Goal: Task Accomplishment & Management: Manage account settings

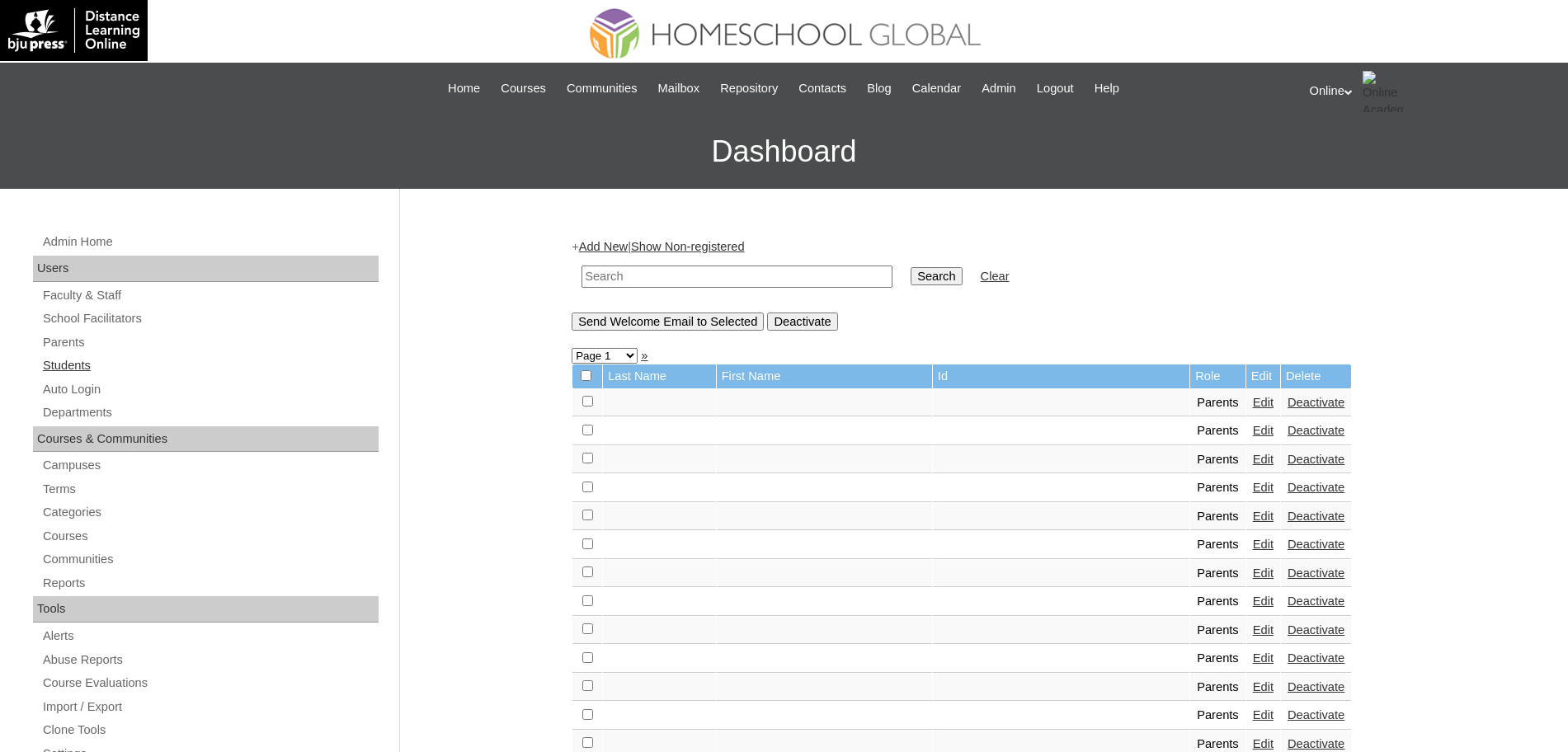
click at [65, 358] on link "Students" at bounding box center [210, 365] width 337 height 20
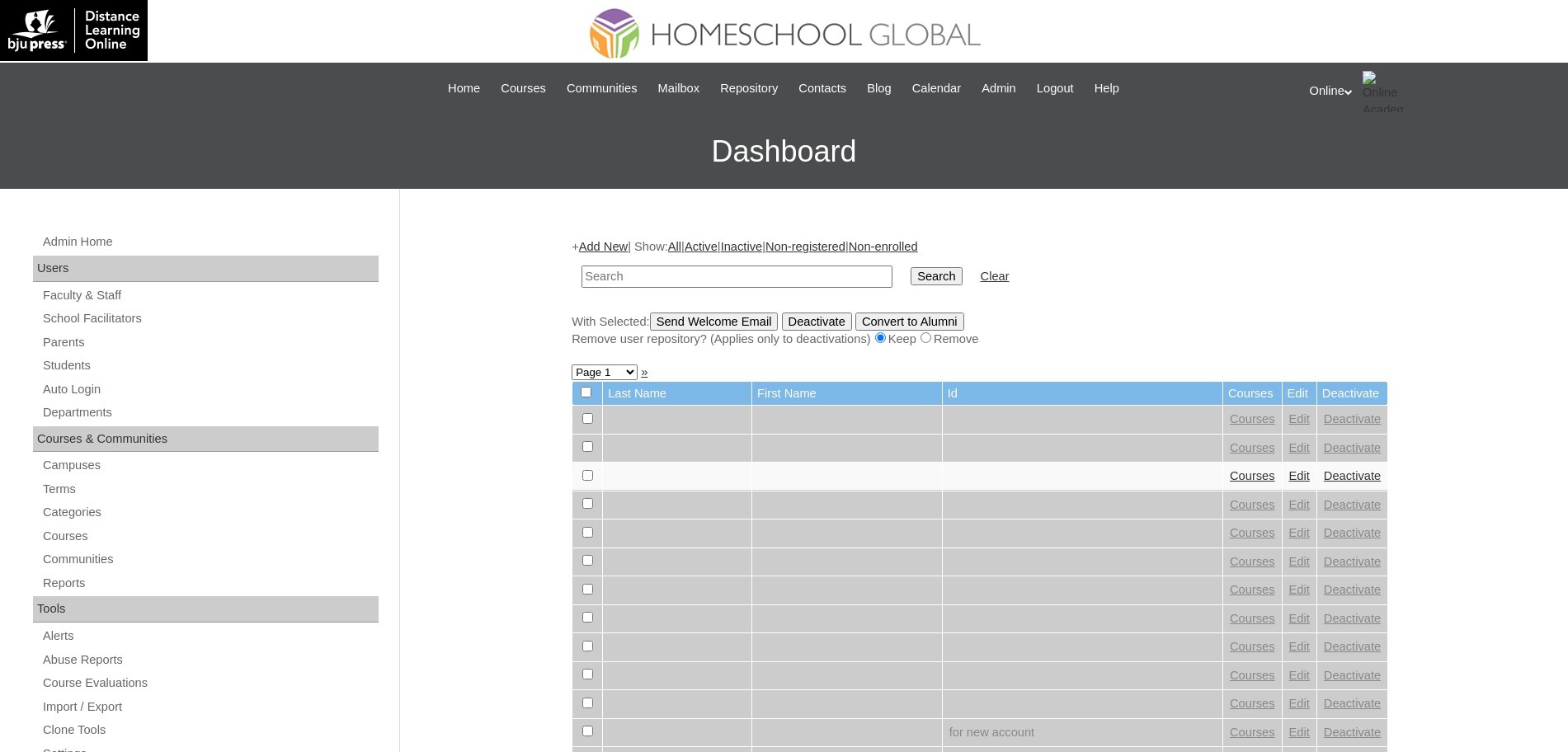
click at [646, 267] on input "text" at bounding box center [737, 276] width 311 height 22
paste input "HG266OACAD2025"
type input "HG266OACAD2025"
click at [910, 267] on input "Search" at bounding box center [935, 276] width 51 height 18
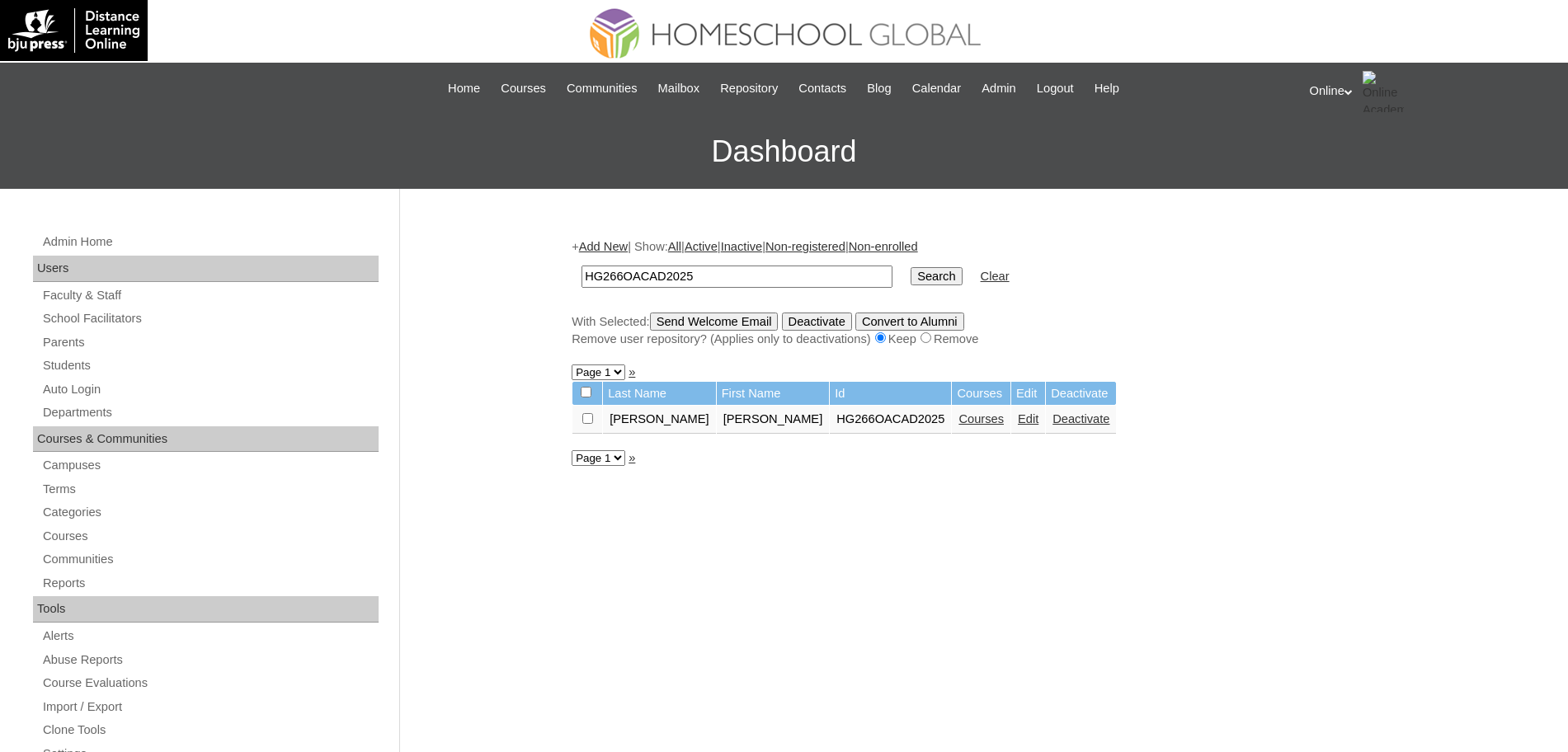
click at [958, 418] on link "Courses" at bounding box center [981, 419] width 46 height 14
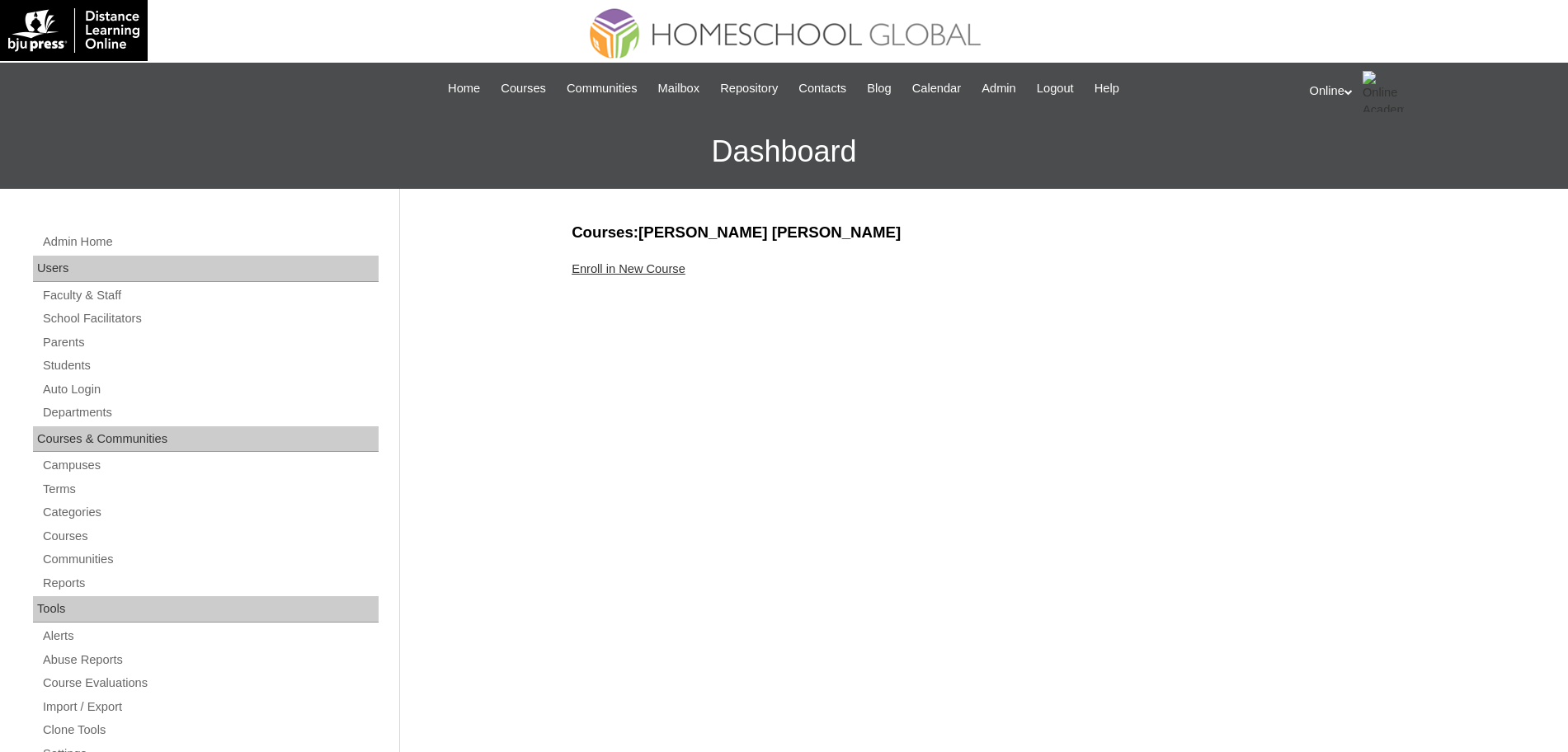
click at [594, 268] on link "Enroll in New Course" at bounding box center [628, 269] width 113 height 14
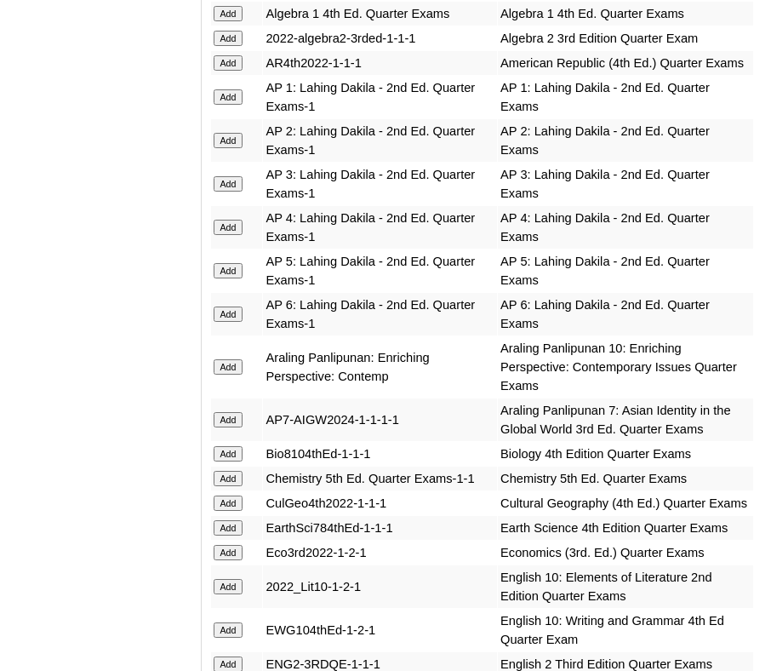
scroll to position [1955, 0]
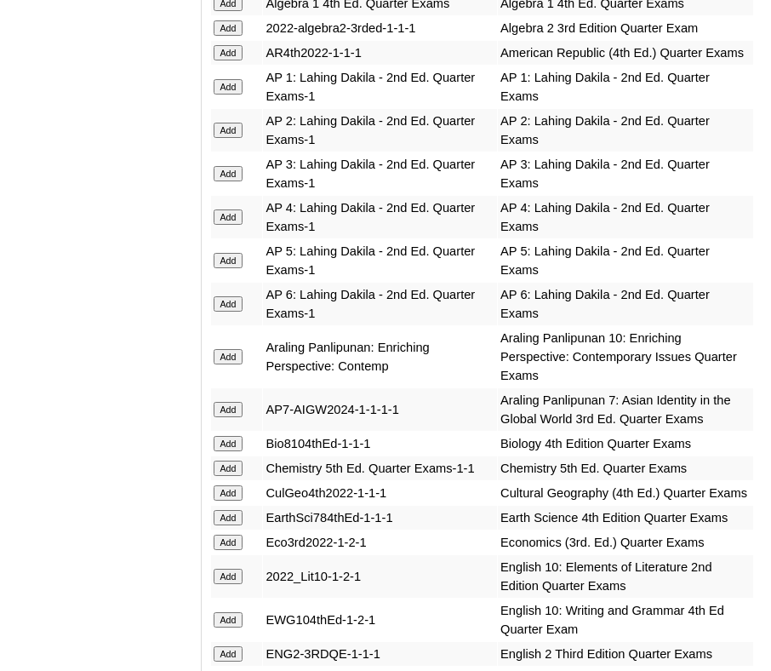
click at [224, 257] on input "Add" at bounding box center [229, 260] width 30 height 15
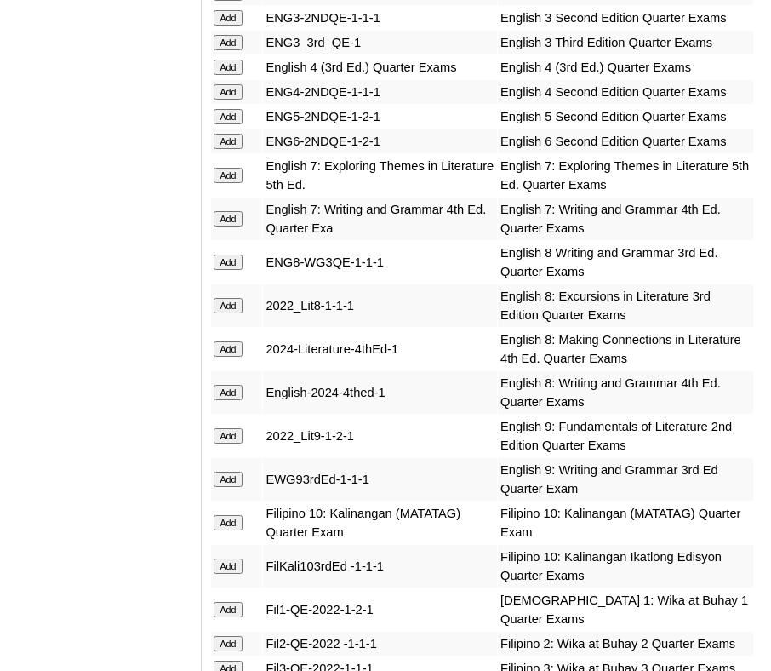
scroll to position [2617, 0]
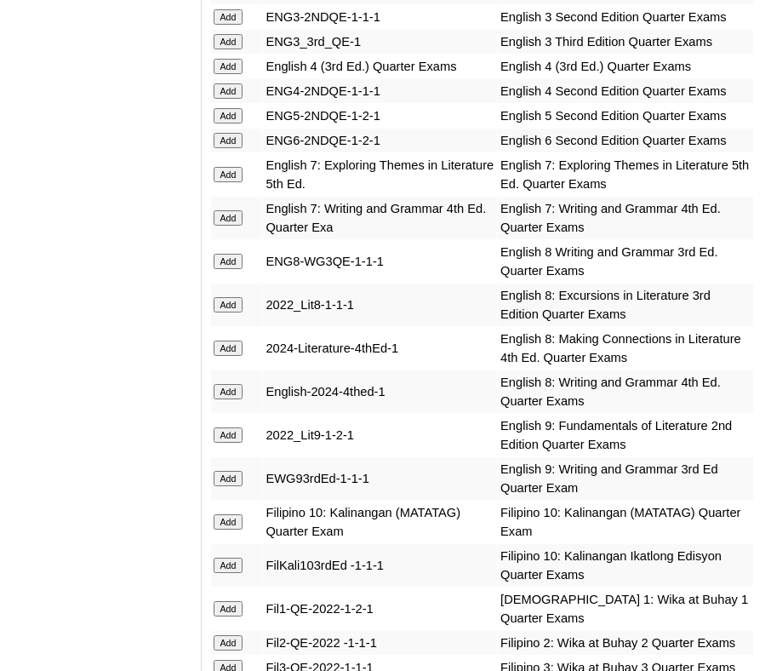
click at [226, 123] on input "Add" at bounding box center [229, 115] width 30 height 15
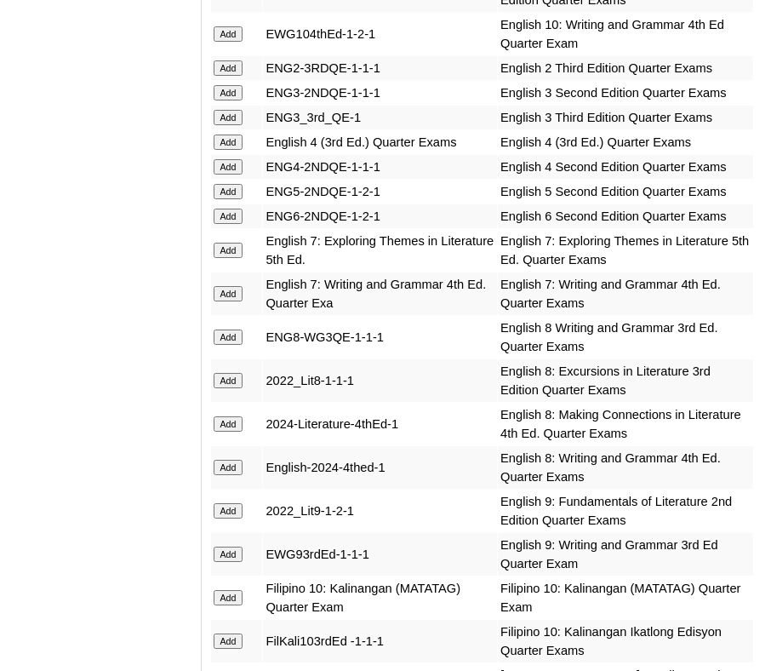
scroll to position [2540, 0]
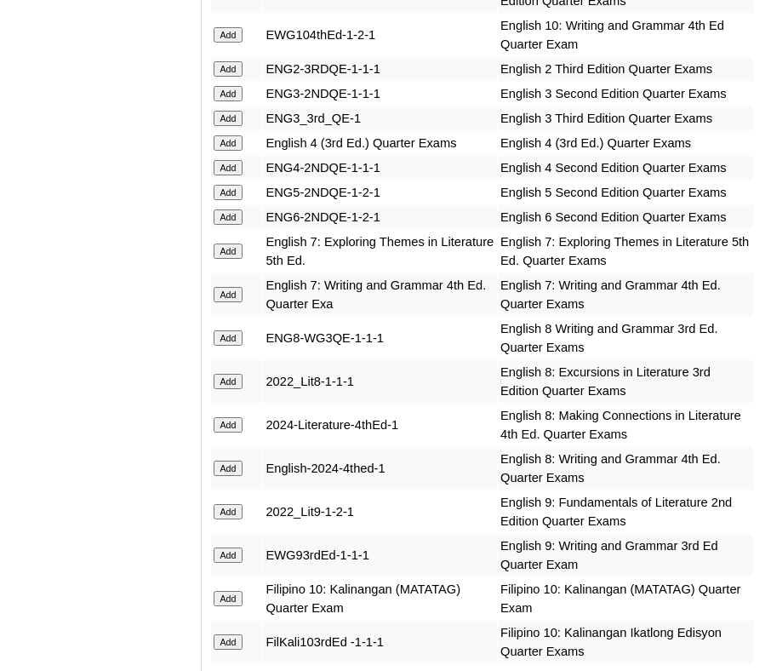
click at [229, 200] on input "Add" at bounding box center [229, 192] width 30 height 15
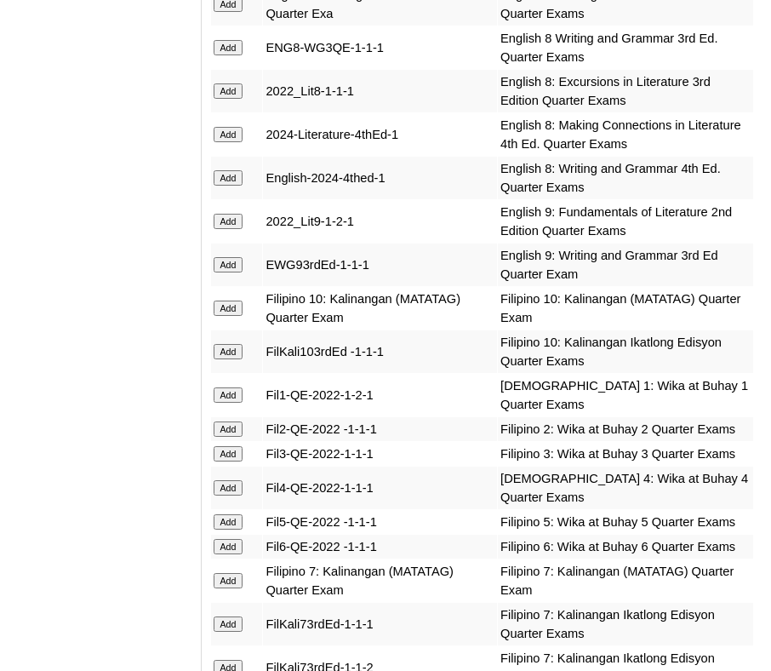
scroll to position [2836, 0]
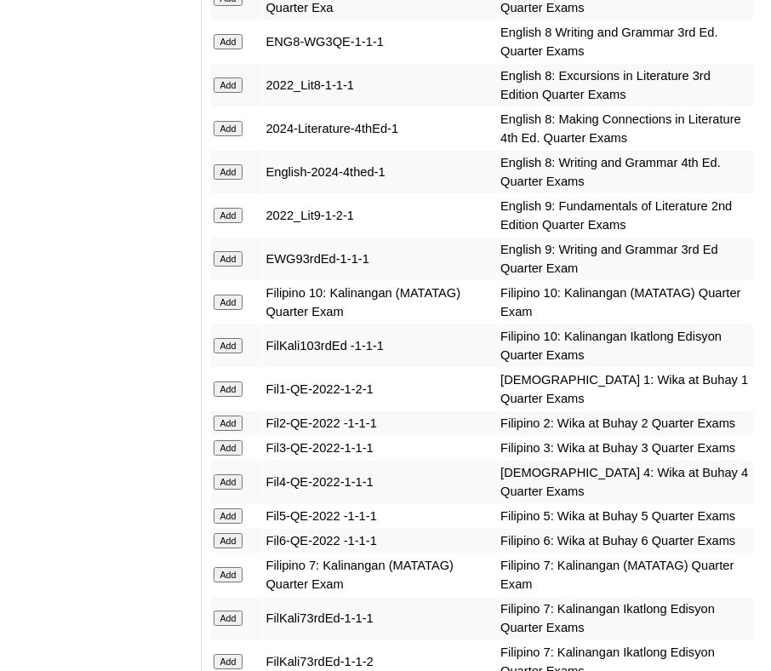
click at [229, 508] on input "Add" at bounding box center [229, 515] width 30 height 15
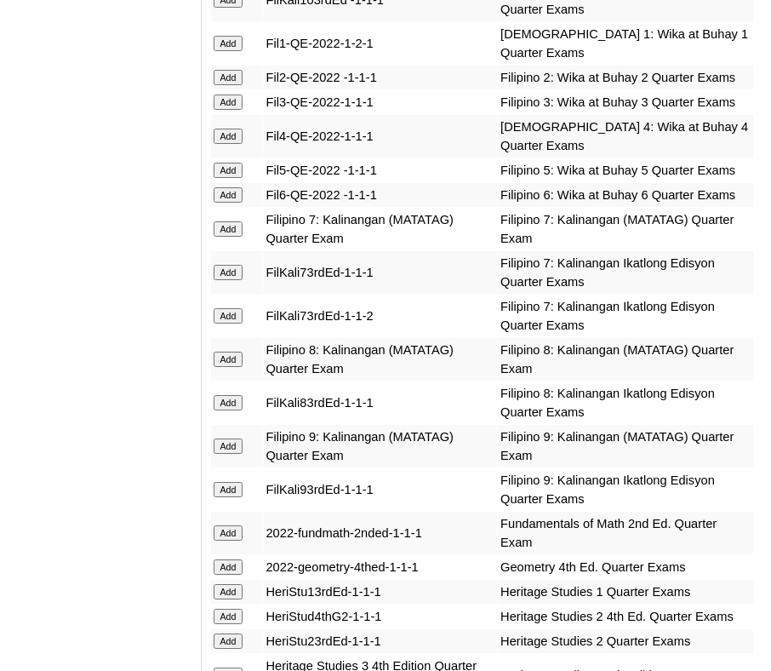
scroll to position [3182, 0]
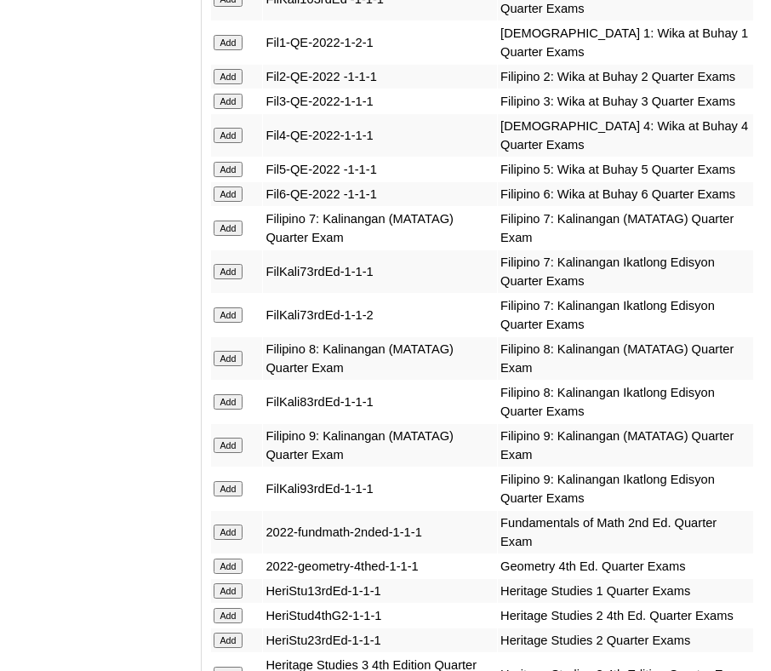
click at [226, 162] on input "Add" at bounding box center [229, 169] width 30 height 15
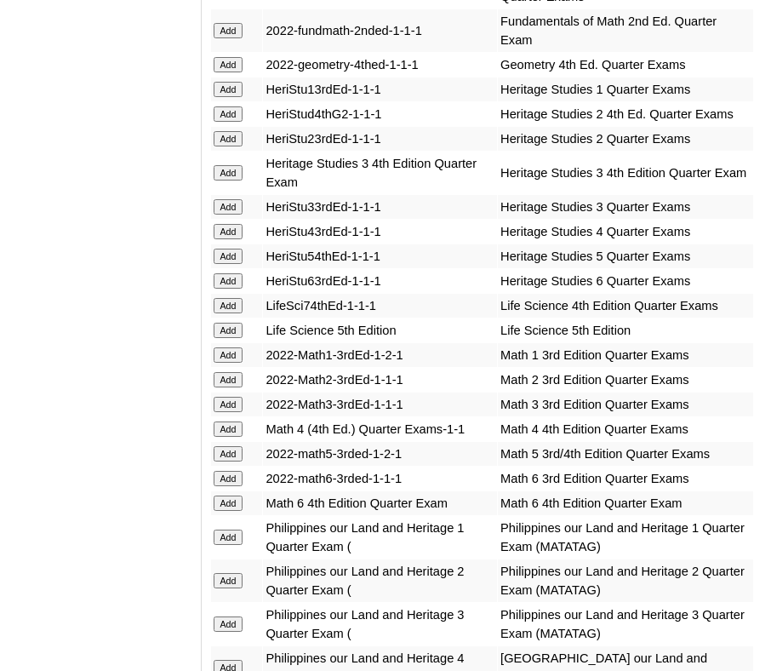
scroll to position [3687, 0]
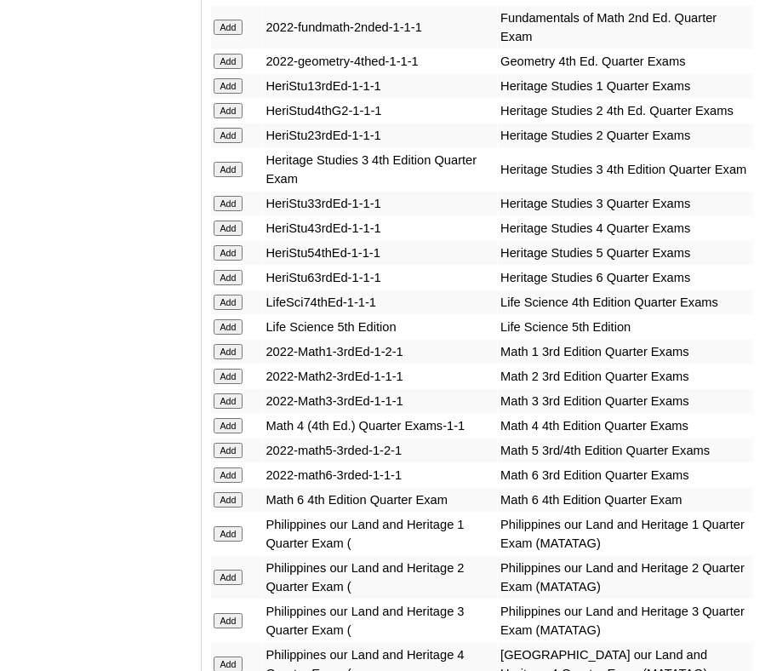
click at [231, 442] on input "Add" at bounding box center [229, 449] width 30 height 15
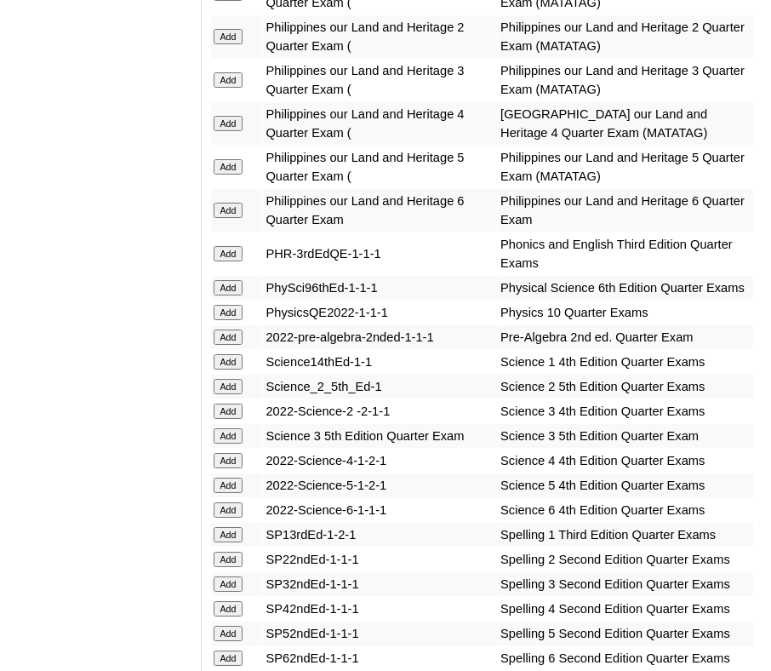
scroll to position [4275, 0]
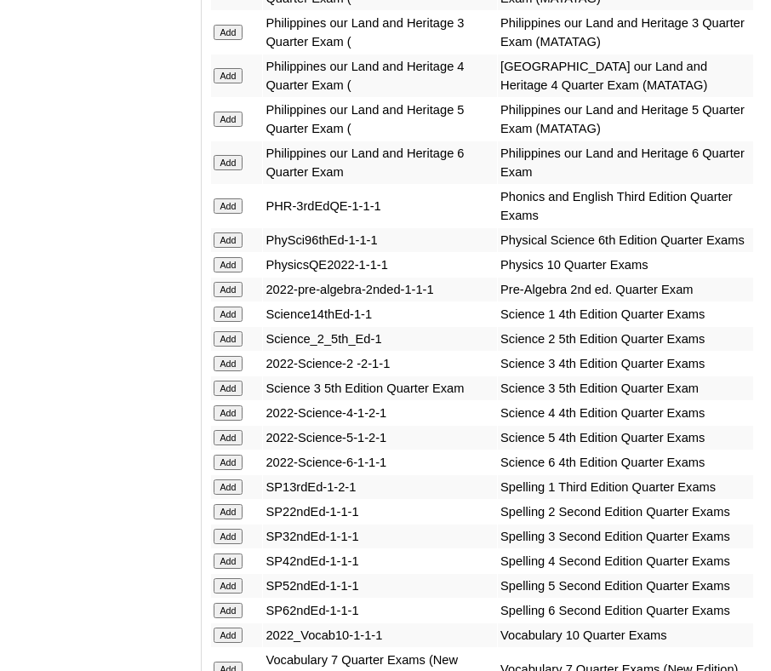
click at [229, 433] on input "Add" at bounding box center [229, 437] width 30 height 15
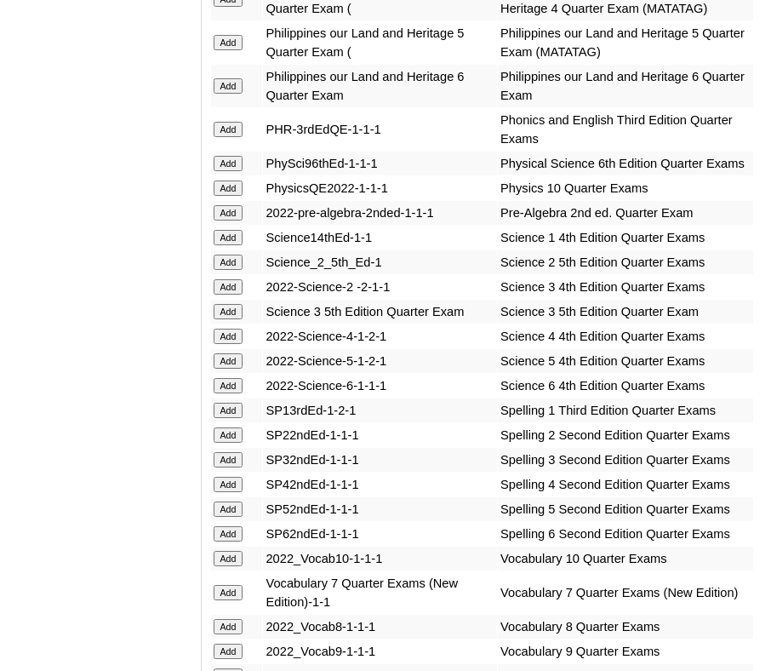
scroll to position [4364, 0]
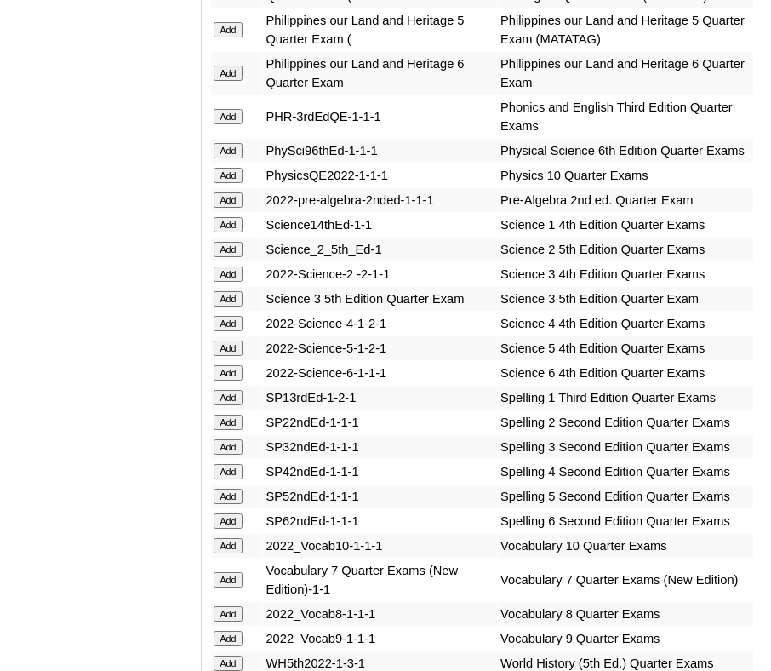
click at [232, 494] on input "Add" at bounding box center [229, 495] width 30 height 15
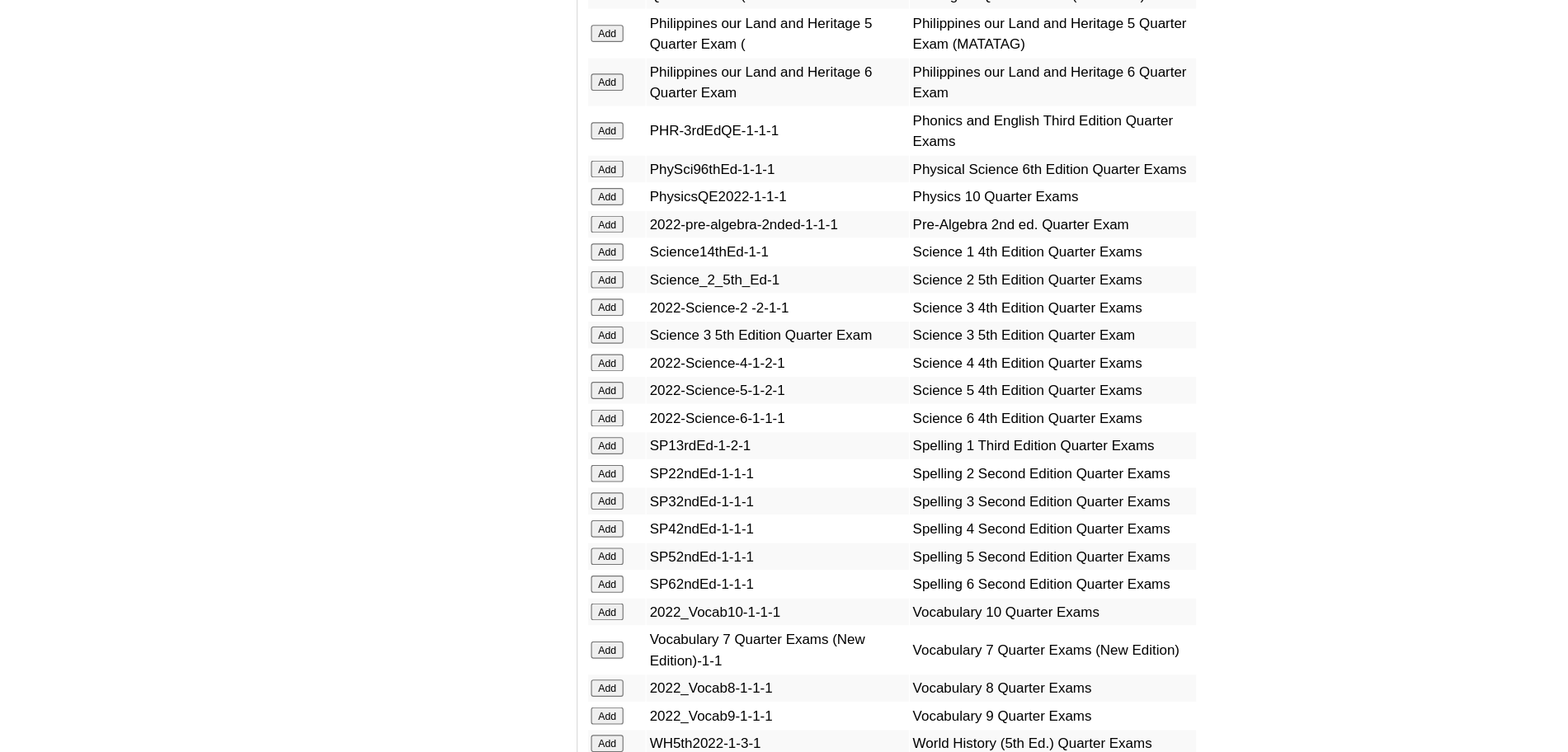
scroll to position [4210, 0]
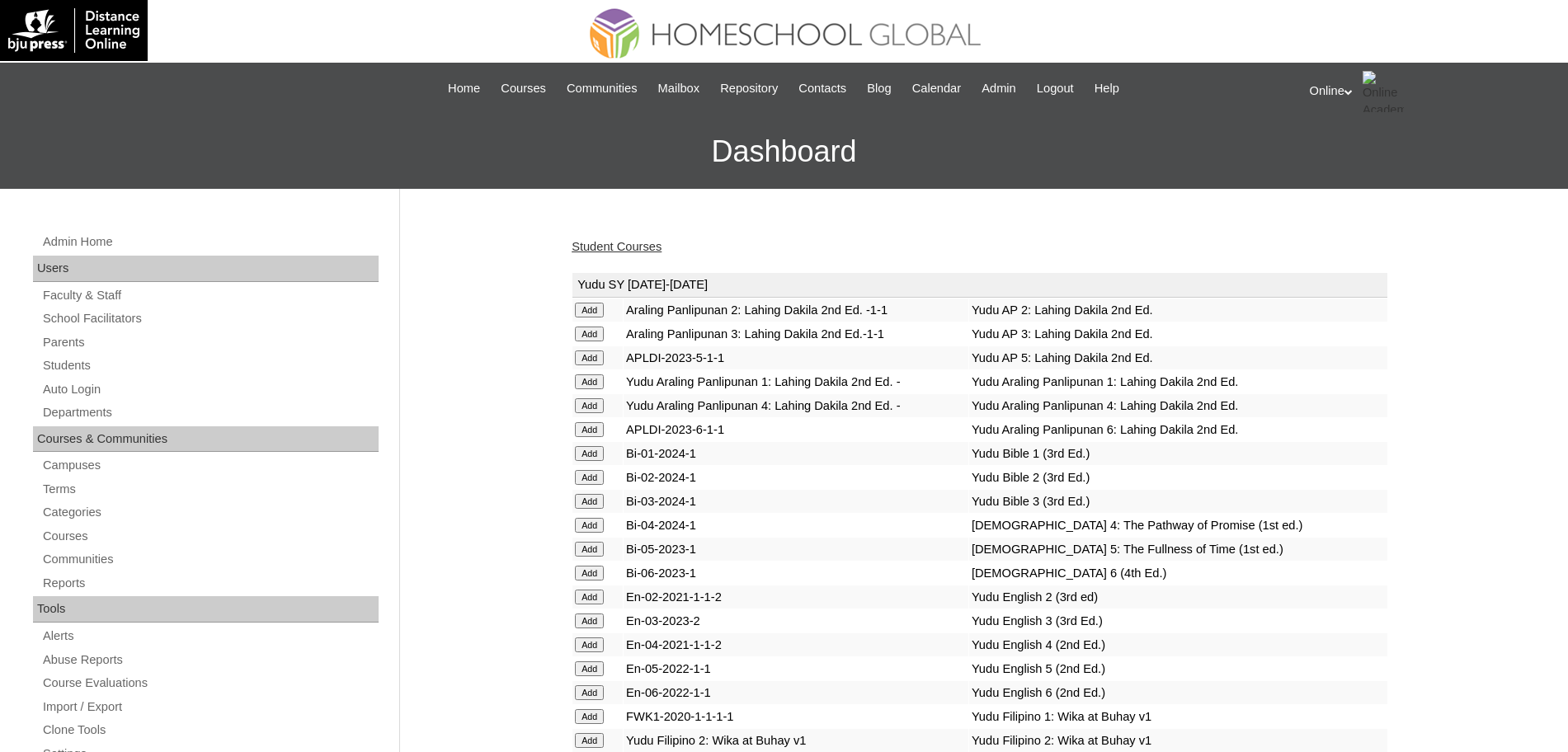
click at [644, 240] on link "Student Courses" at bounding box center [616, 247] width 90 height 14
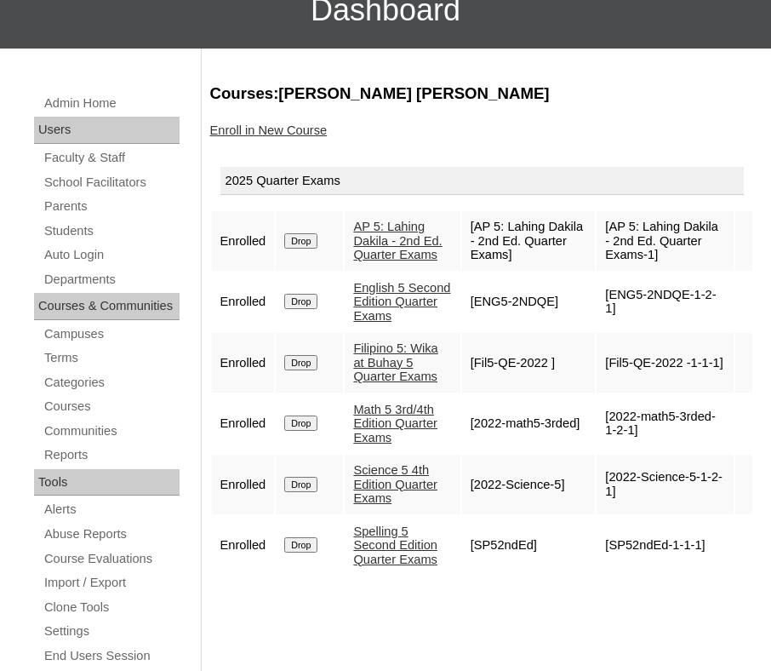
scroll to position [119, 0]
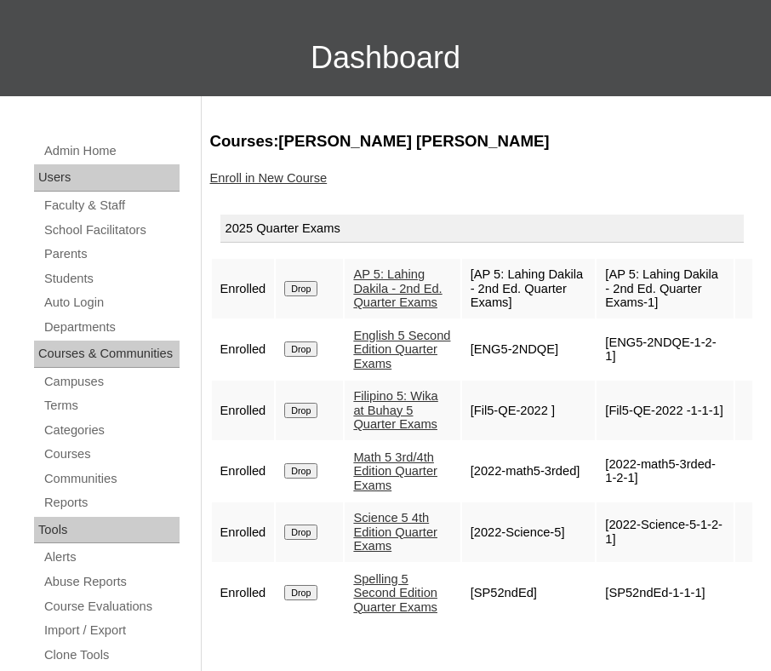
click at [239, 175] on link "Enroll in New Course" at bounding box center [268, 178] width 117 height 14
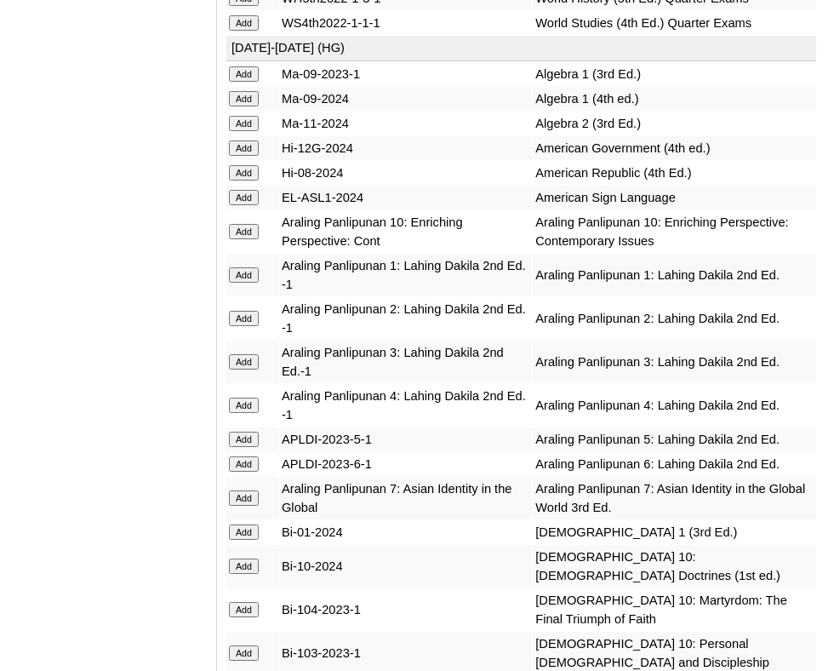
scroll to position [4948, 0]
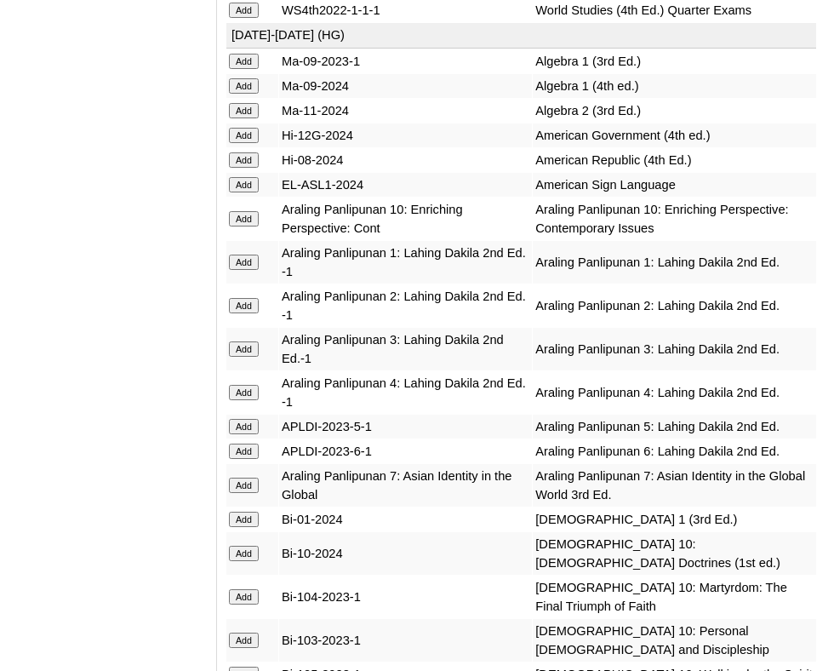
click at [254, 419] on input "Add" at bounding box center [244, 426] width 30 height 15
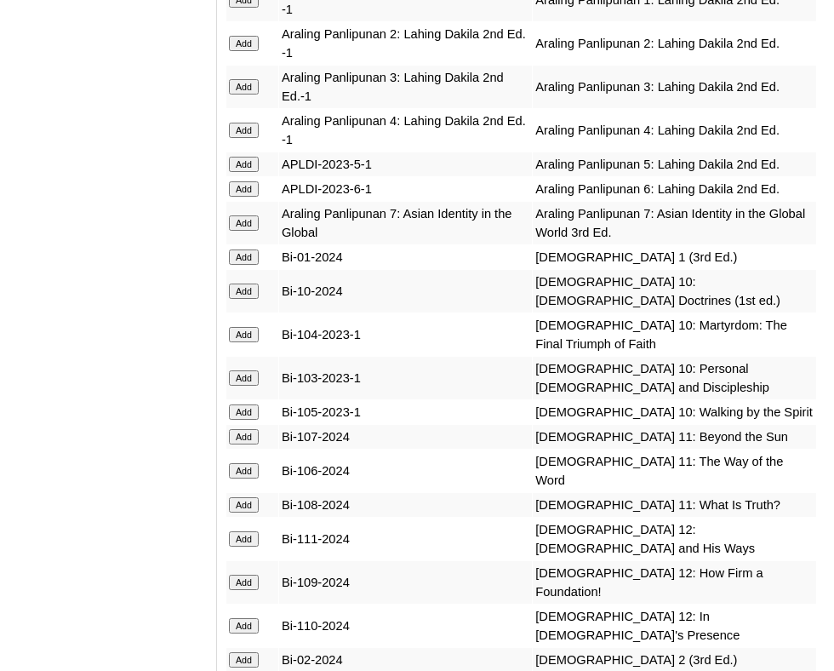
scroll to position [5212, 0]
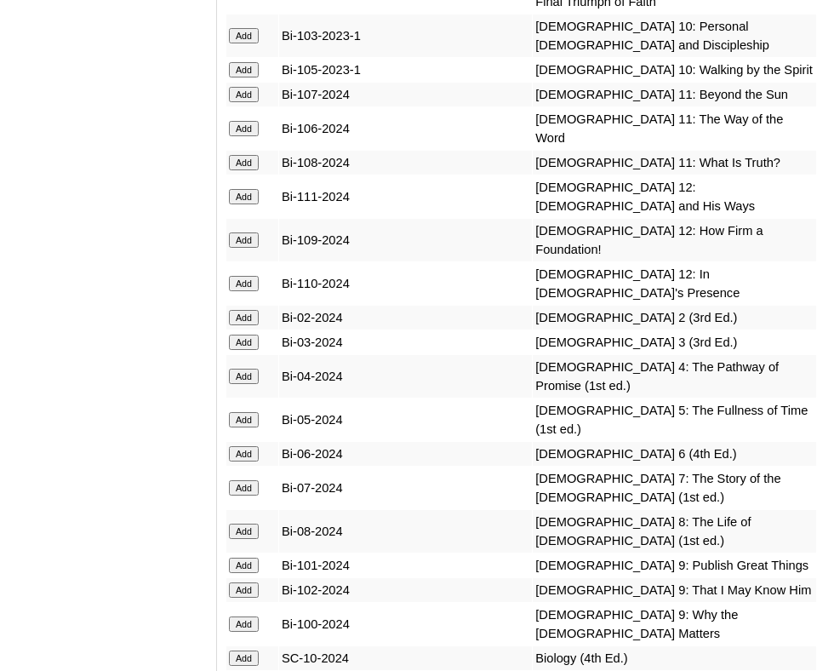
scroll to position [5569, 0]
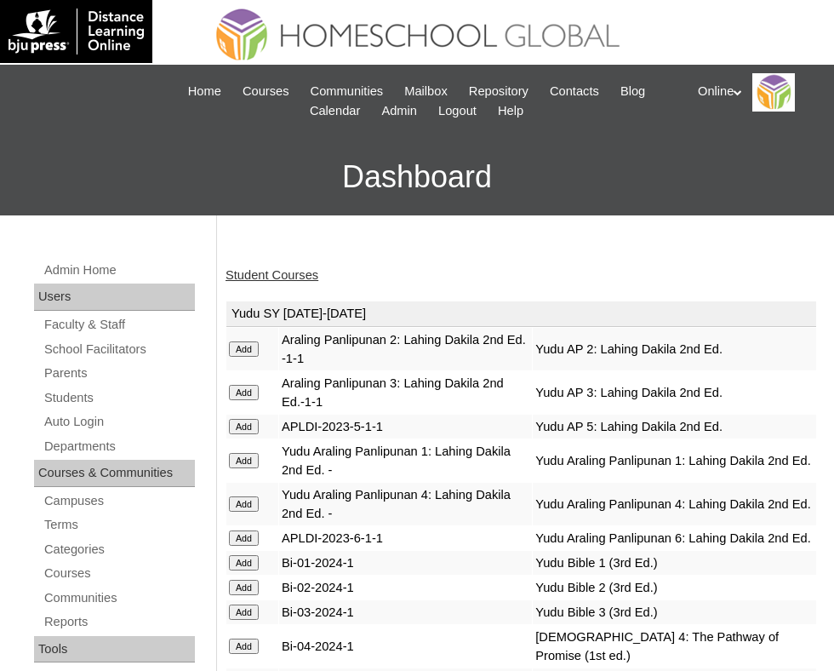
click at [271, 274] on link "Student Courses" at bounding box center [271, 275] width 93 height 14
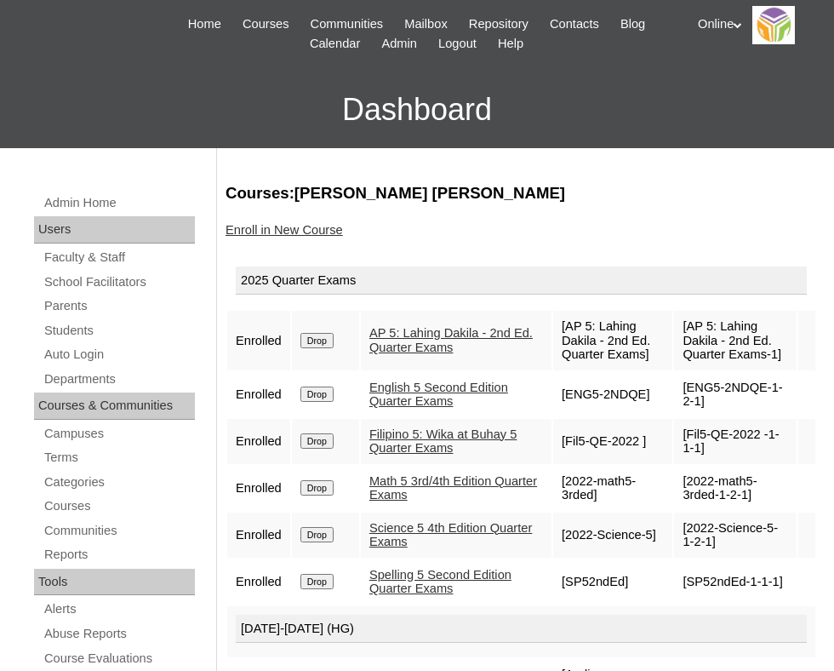
scroll to position [66, 0]
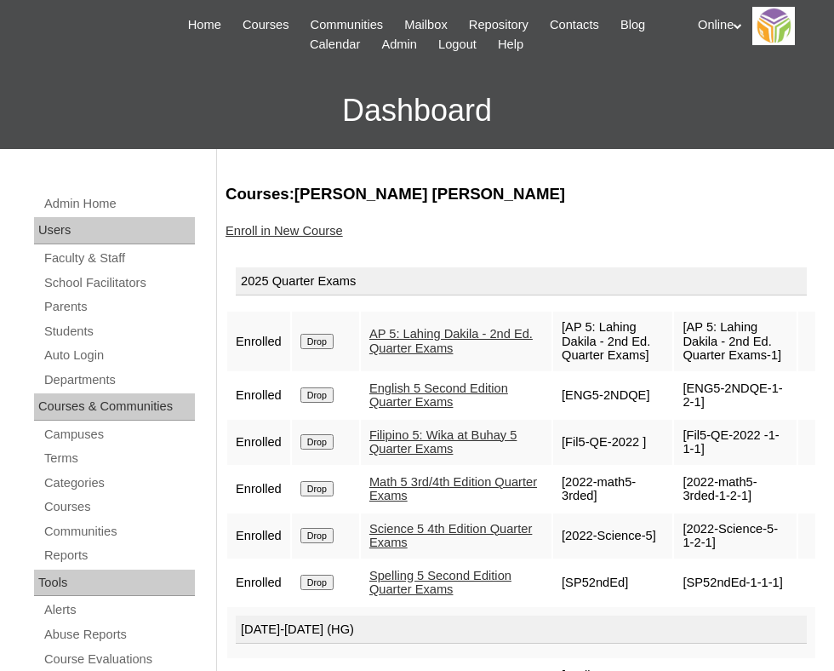
click at [292, 224] on link "Enroll in New Course" at bounding box center [283, 231] width 117 height 14
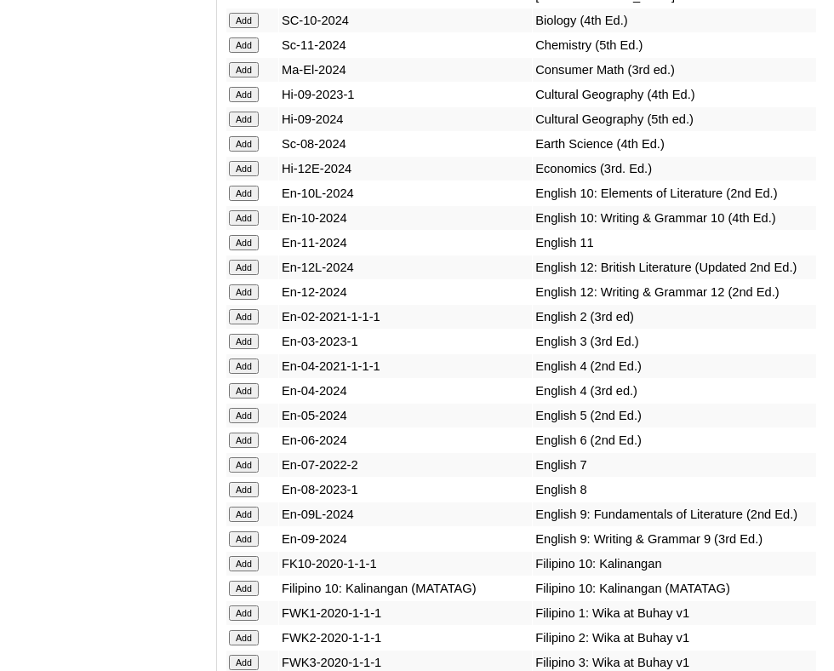
scroll to position [6190, 0]
click at [248, 407] on input "Add" at bounding box center [244, 414] width 30 height 15
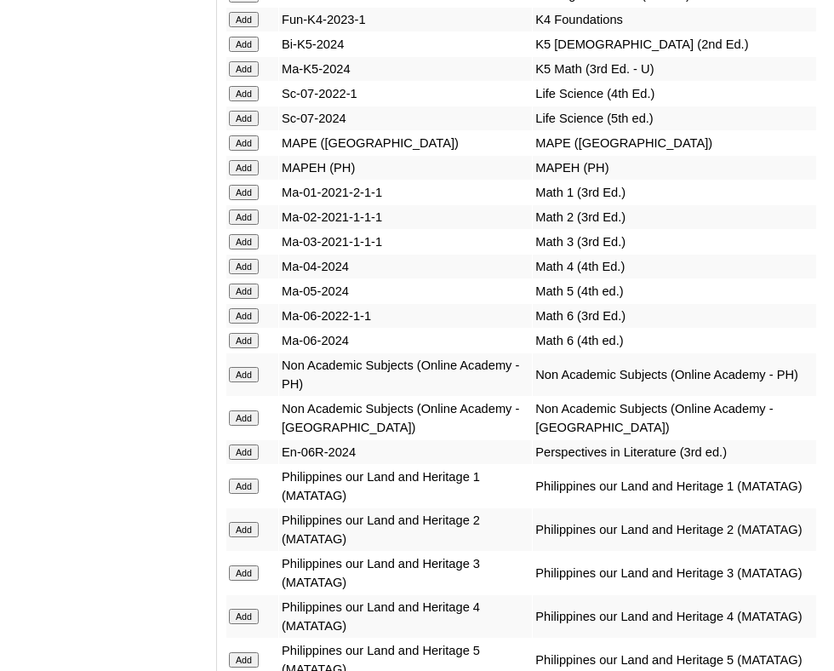
scroll to position [7573, 0]
click at [251, 282] on input "Add" at bounding box center [244, 289] width 30 height 15
click at [241, 366] on input "Add" at bounding box center [244, 373] width 30 height 15
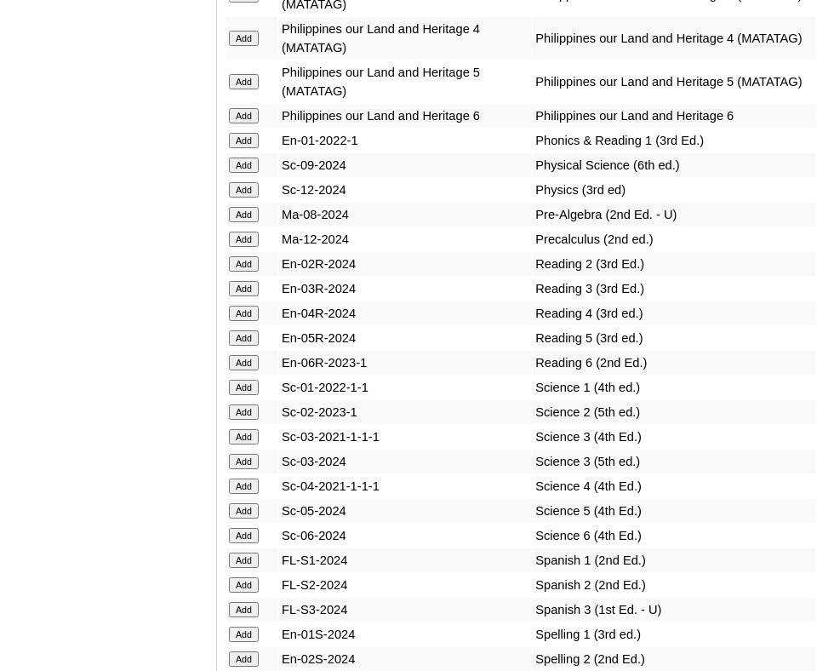
scroll to position [8151, 0]
click at [248, 329] on input "Add" at bounding box center [244, 336] width 30 height 15
click at [243, 502] on input "Add" at bounding box center [244, 509] width 30 height 15
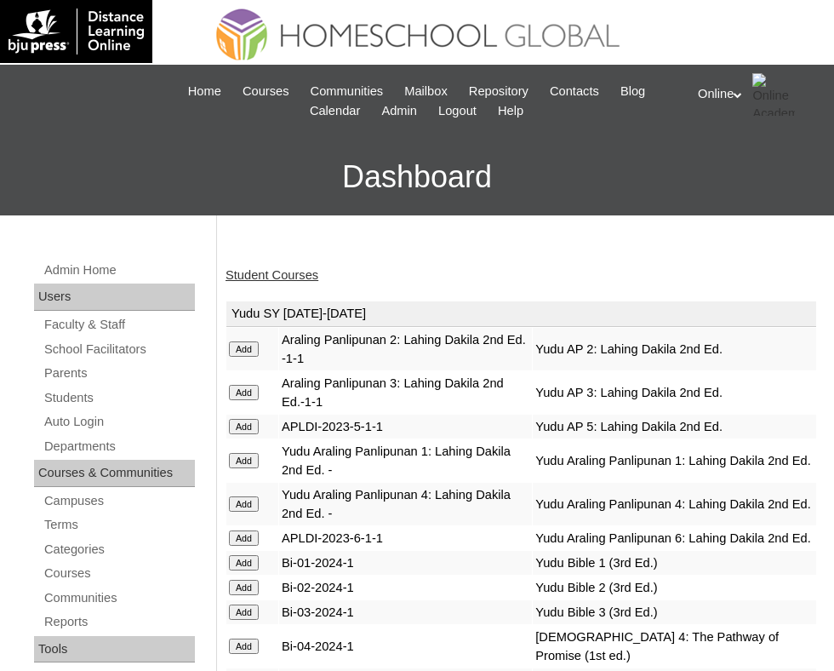
click at [273, 268] on link "Student Courses" at bounding box center [271, 275] width 93 height 14
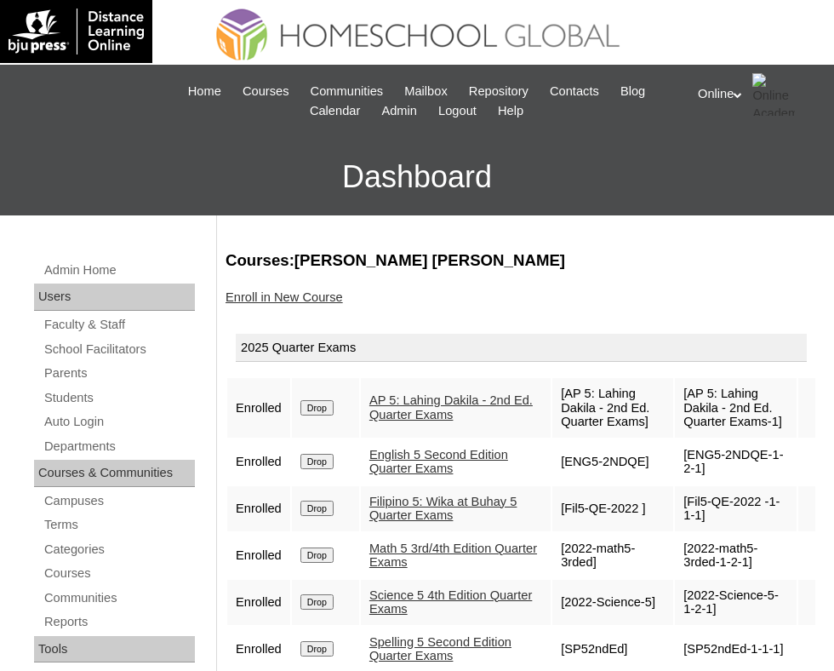
click at [267, 300] on link "Enroll in New Course" at bounding box center [283, 297] width 117 height 14
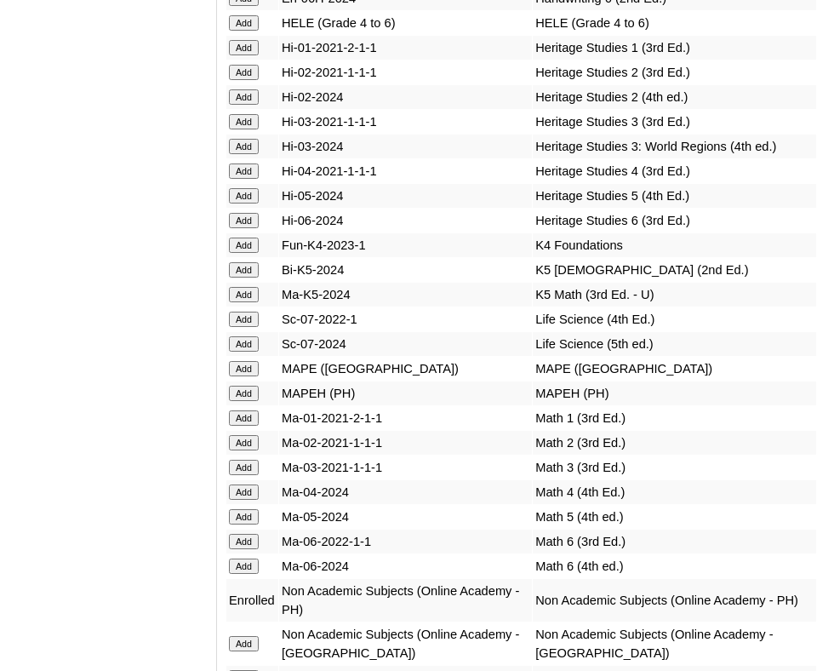
scroll to position [7348, 0]
click at [251, 508] on input "Add" at bounding box center [244, 515] width 30 height 15
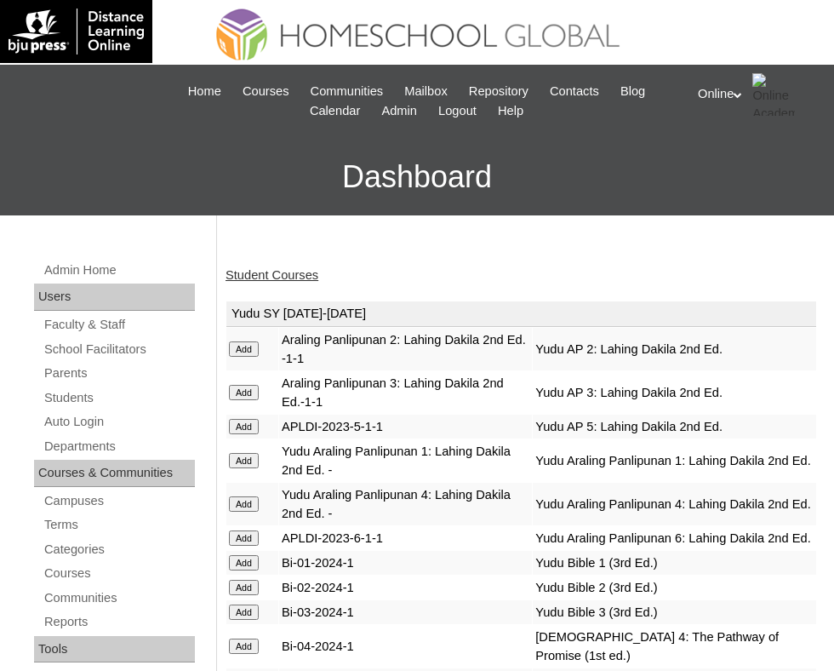
click at [254, 270] on link "Student Courses" at bounding box center [271, 275] width 93 height 14
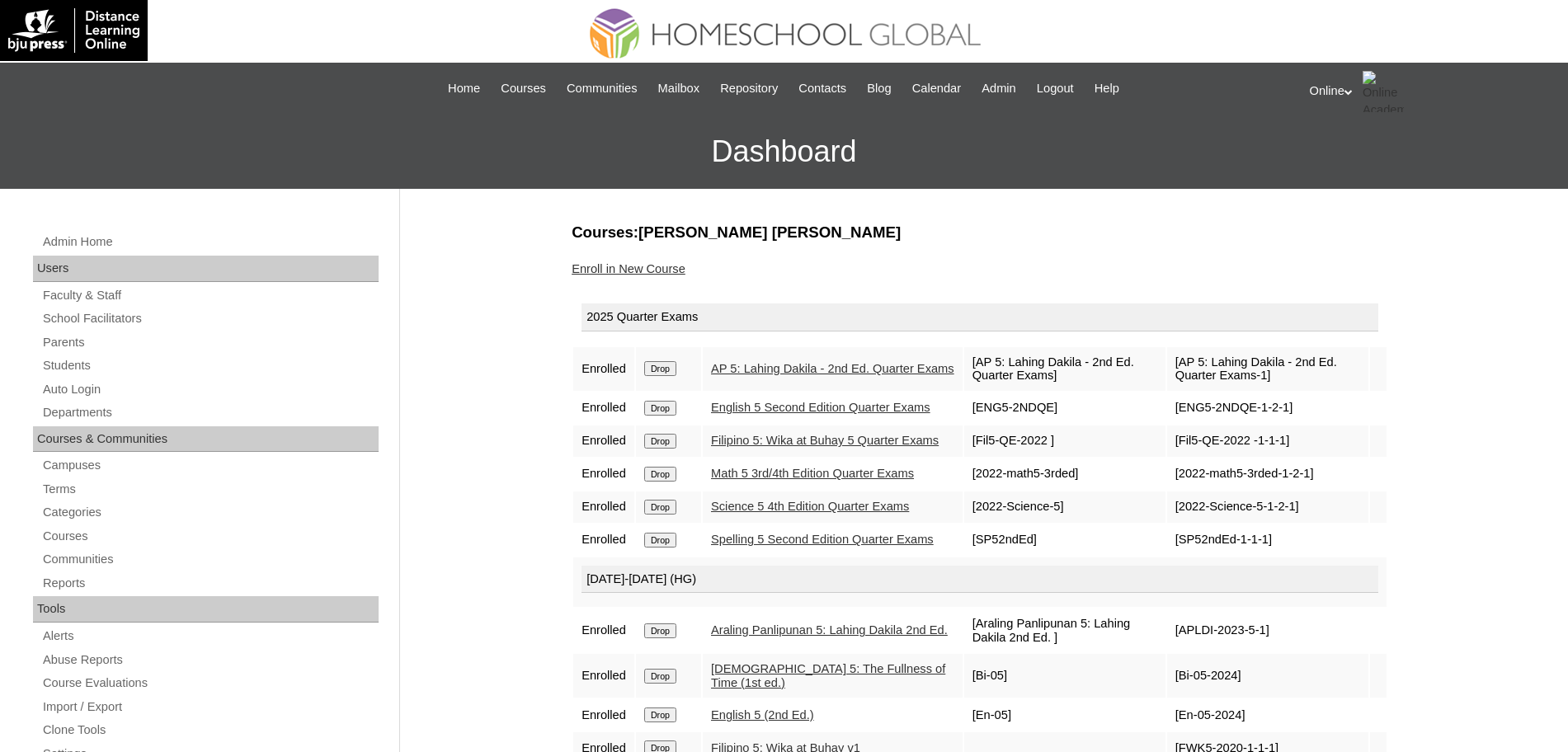
click at [765, 362] on link "AP 5: Lahing Dakila - 2nd Ed. Quarter Exams" at bounding box center [831, 369] width 243 height 14
click at [88, 366] on link "Students" at bounding box center [210, 365] width 337 height 20
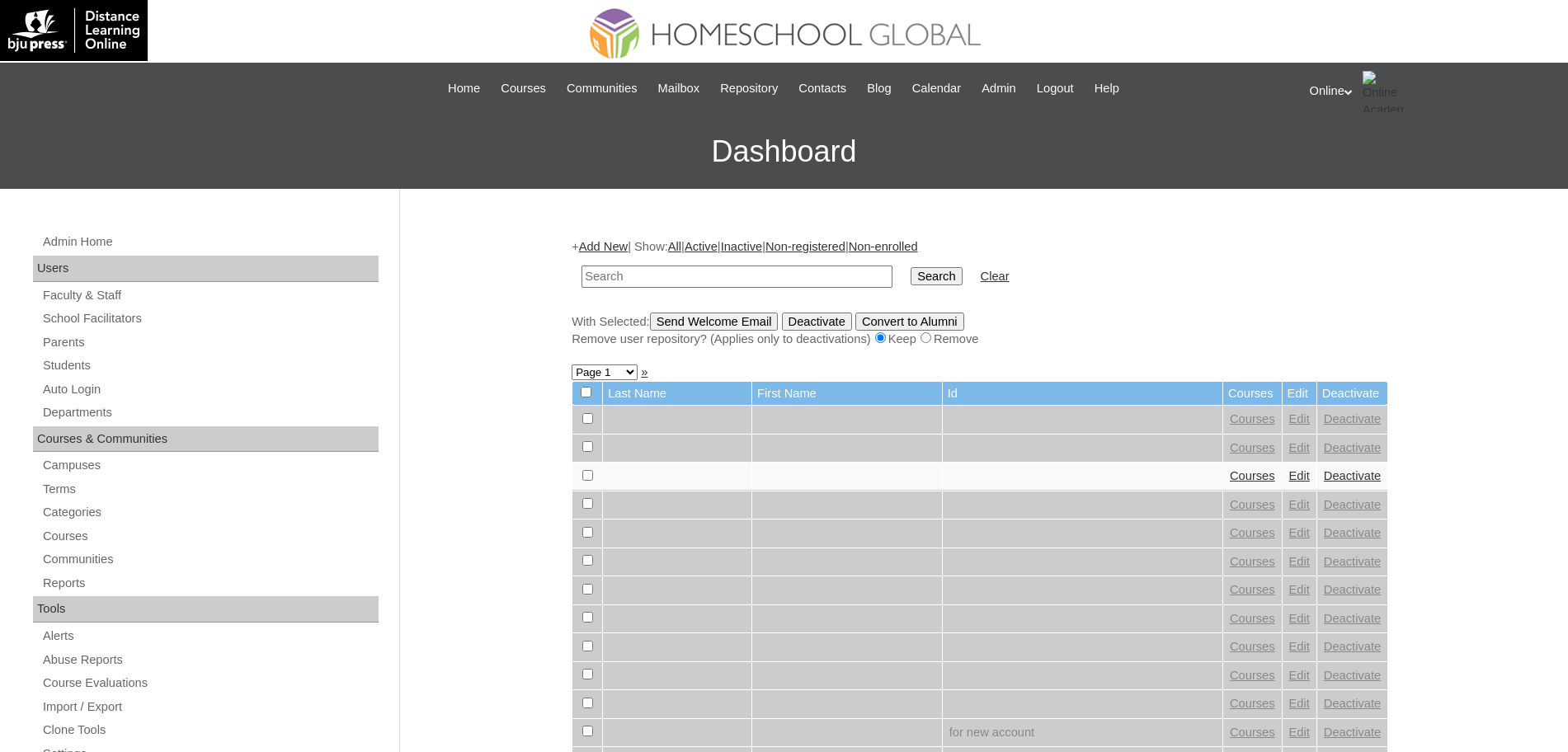
click at [629, 279] on input "text" at bounding box center [737, 276] width 311 height 22
paste input "HG248OACAD2025"
type input "HG248OACAD2025"
click at [910, 272] on input "Search" at bounding box center [935, 276] width 51 height 18
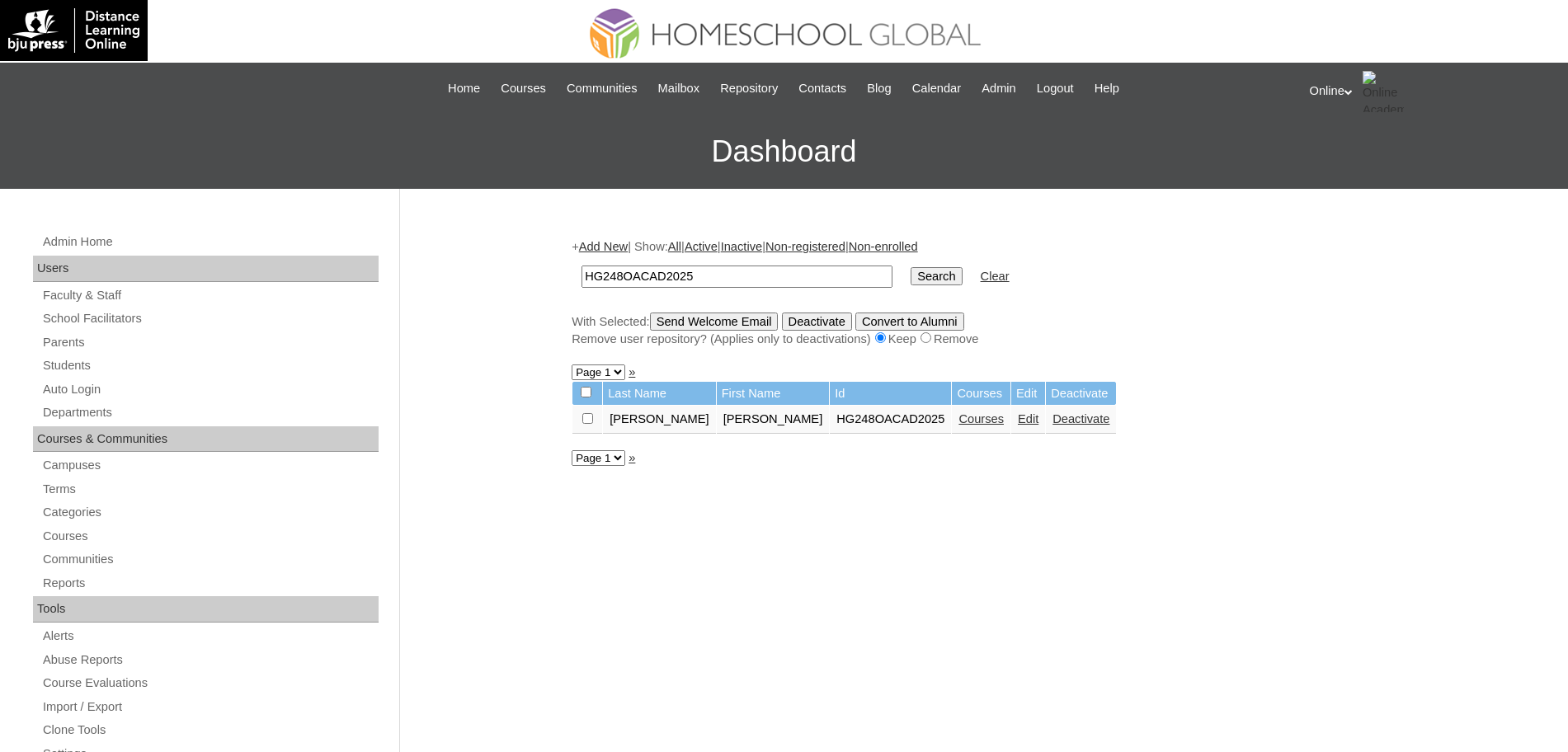
click at [958, 419] on link "Courses" at bounding box center [981, 419] width 46 height 14
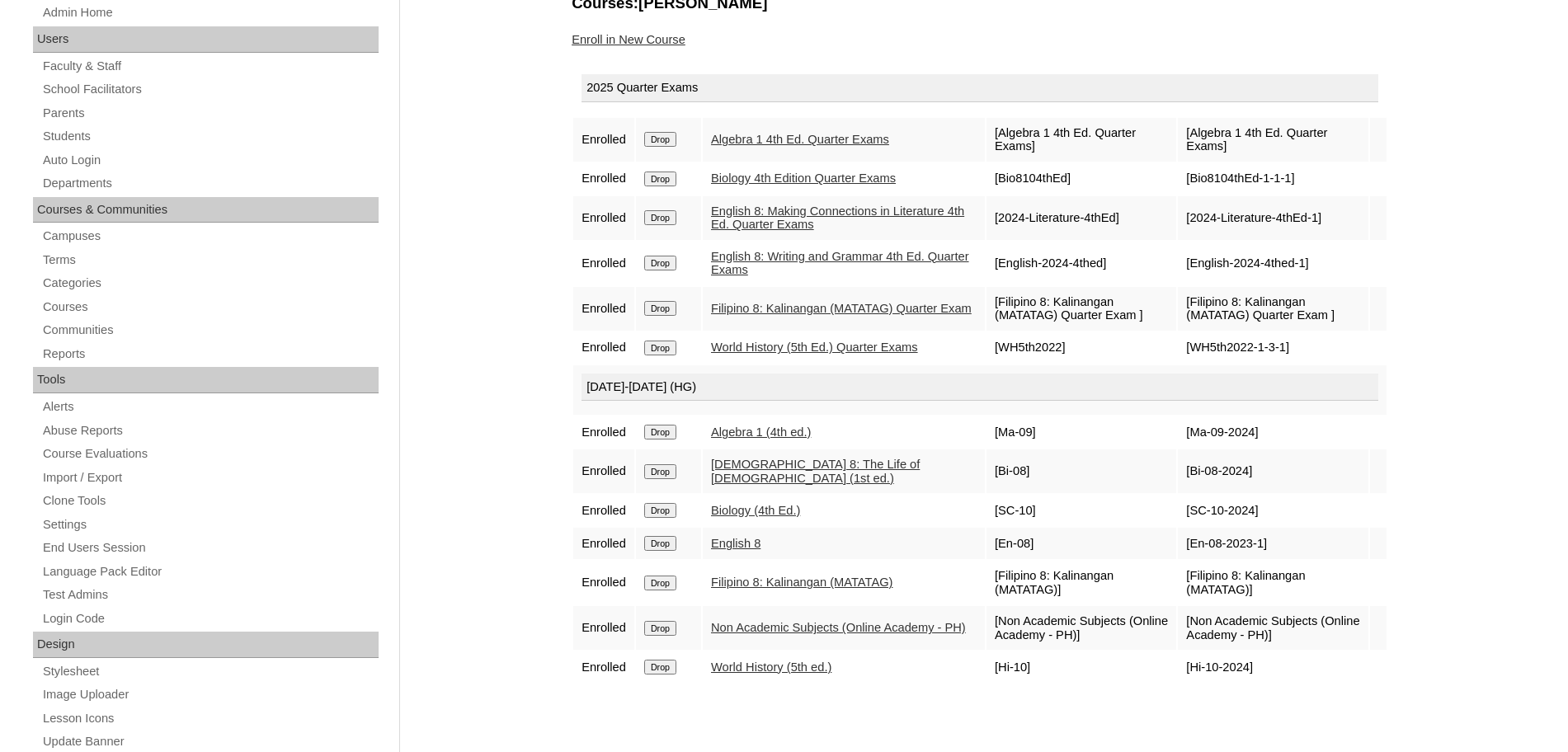
scroll to position [230, 0]
click at [794, 466] on link "[DEMOGRAPHIC_DATA] 8: The Life of [DEMOGRAPHIC_DATA] (1st ed.)" at bounding box center [814, 470] width 208 height 27
